Goal: Check status: Check status

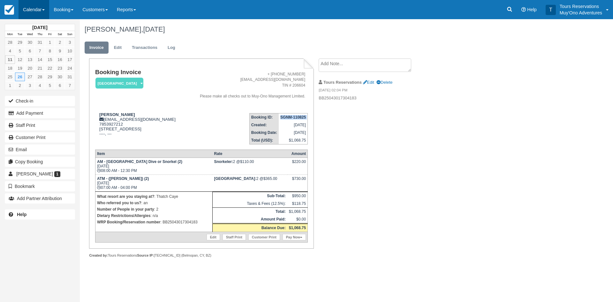
click at [42, 9] on link "Calendar" at bounding box center [34, 9] width 31 height 19
click at [38, 53] on link "Inventory" at bounding box center [44, 54] width 50 height 13
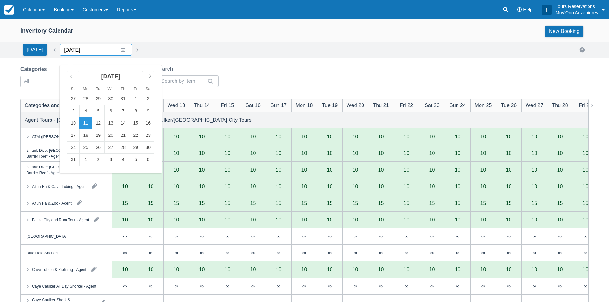
click at [92, 52] on input "[DATE]" at bounding box center [96, 50] width 72 height 12
click at [152, 147] on table "27 28 29 30 31 1 2 3 4 5 6 7 8 9 10 11 12 13 14 15 16 17 18 19 20 21 22 23 24 2…" at bounding box center [111, 129] width 88 height 73
click at [142, 145] on td "30" at bounding box center [148, 148] width 12 height 12
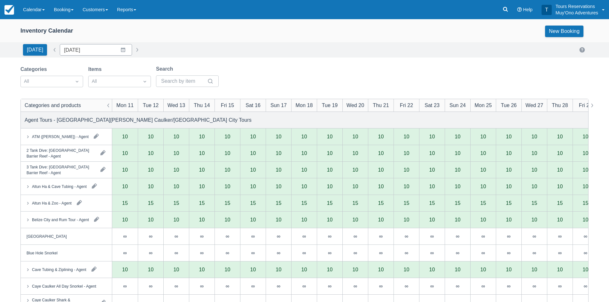
click at [45, 80] on div at bounding box center [46, 81] width 44 height 8
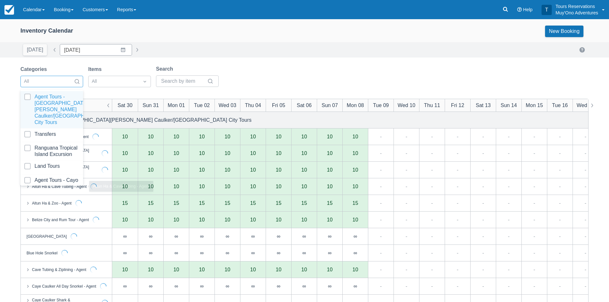
type input "[DATE]"
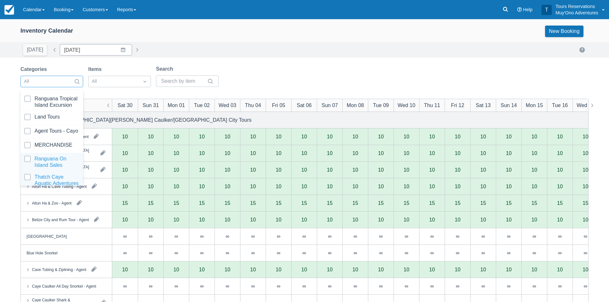
scroll to position [65, 0]
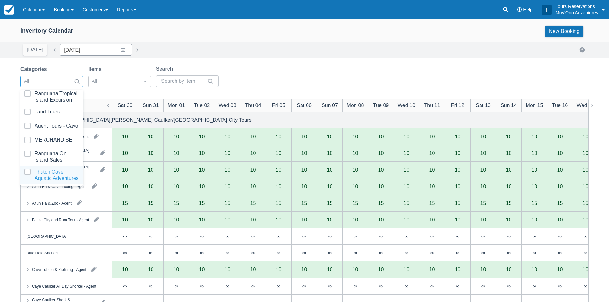
click at [53, 177] on div at bounding box center [51, 175] width 55 height 13
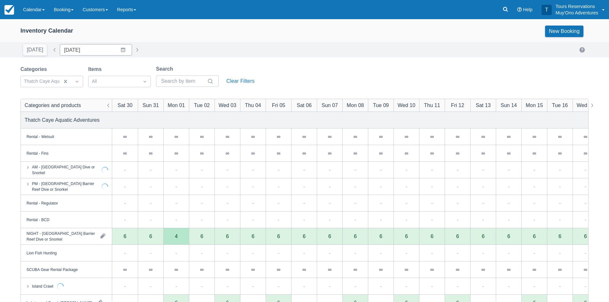
click at [306, 58] on div "Inventory Calendar New Booking [DATE] Date [DATE] Navigate forward to interact …" at bounding box center [304, 205] width 609 height 372
